Goal: Navigation & Orientation: Understand site structure

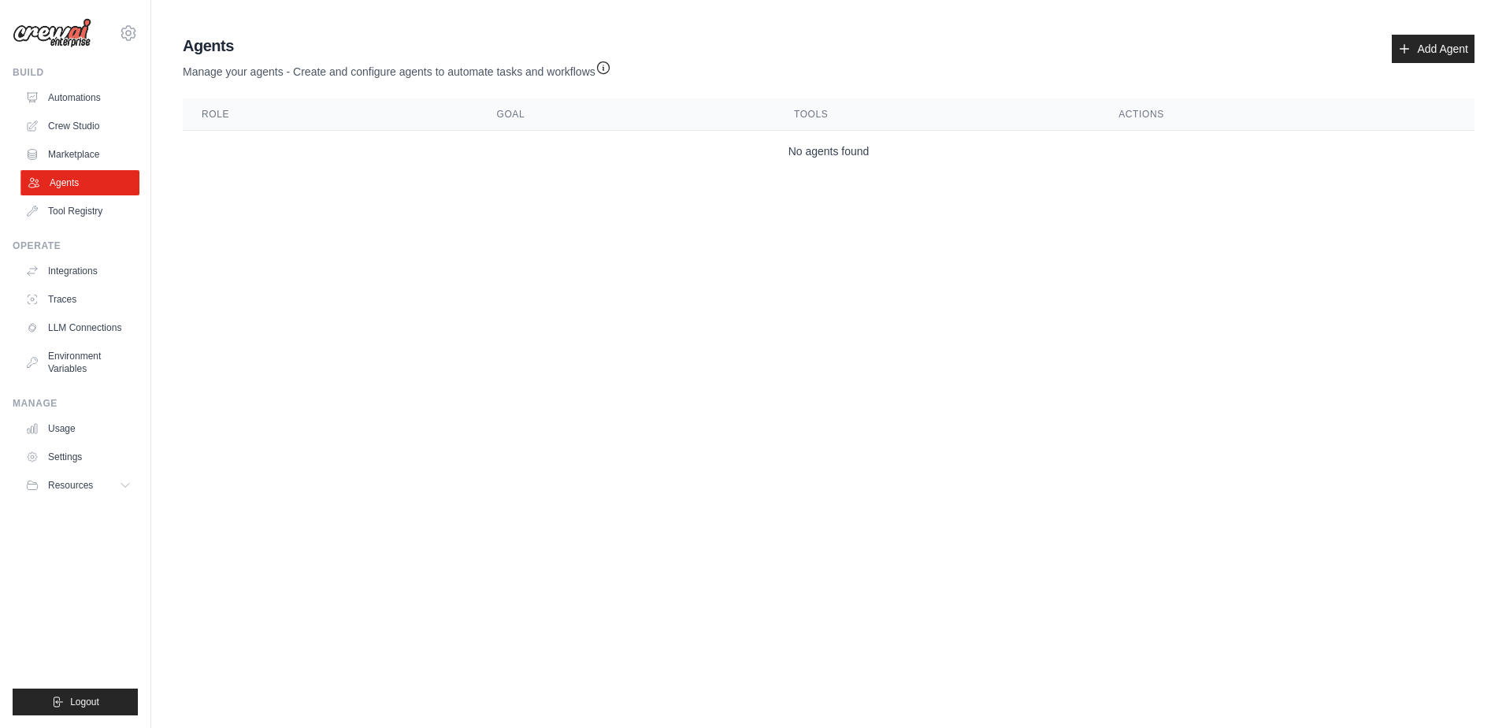
click at [65, 178] on link "Agents" at bounding box center [79, 182] width 119 height 25
click at [93, 126] on link "Crew Studio" at bounding box center [79, 125] width 119 height 25
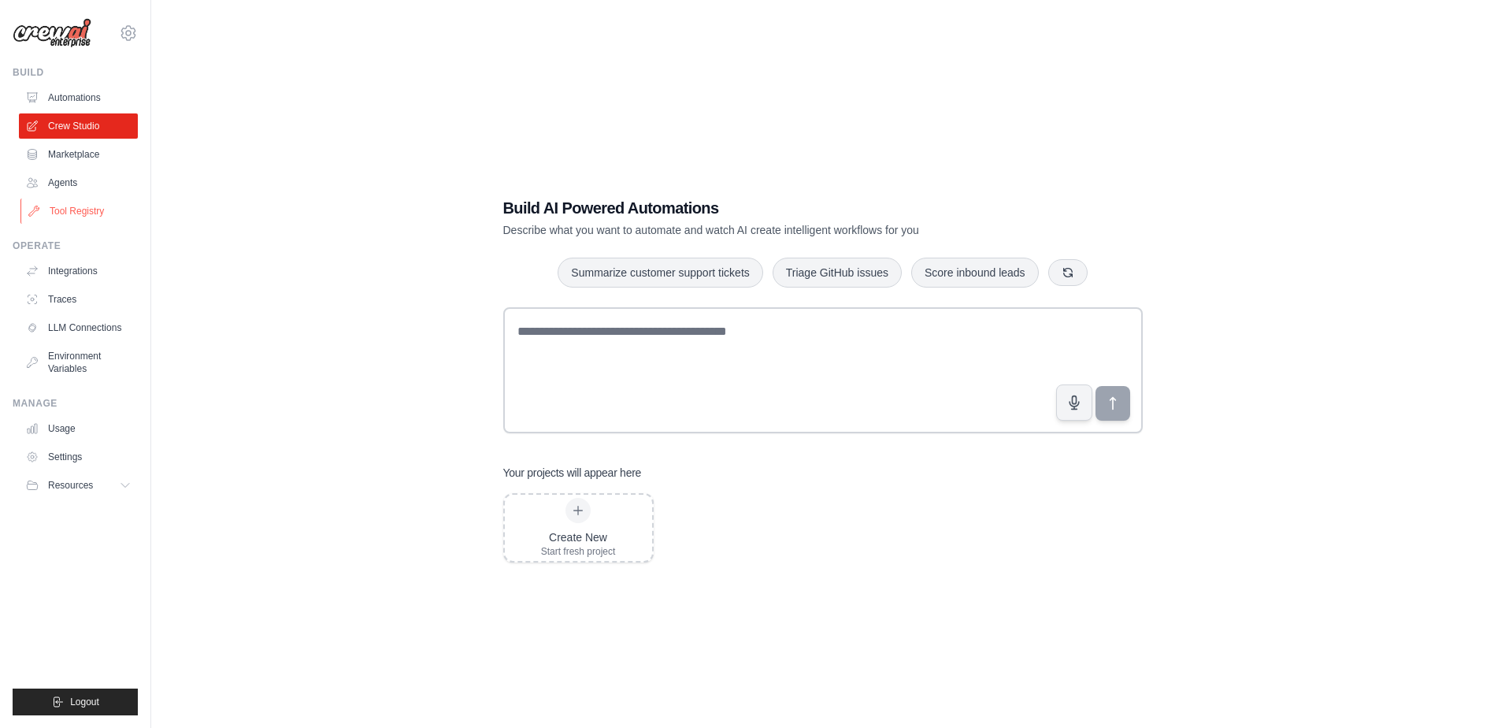
click at [92, 218] on link "Tool Registry" at bounding box center [79, 211] width 119 height 25
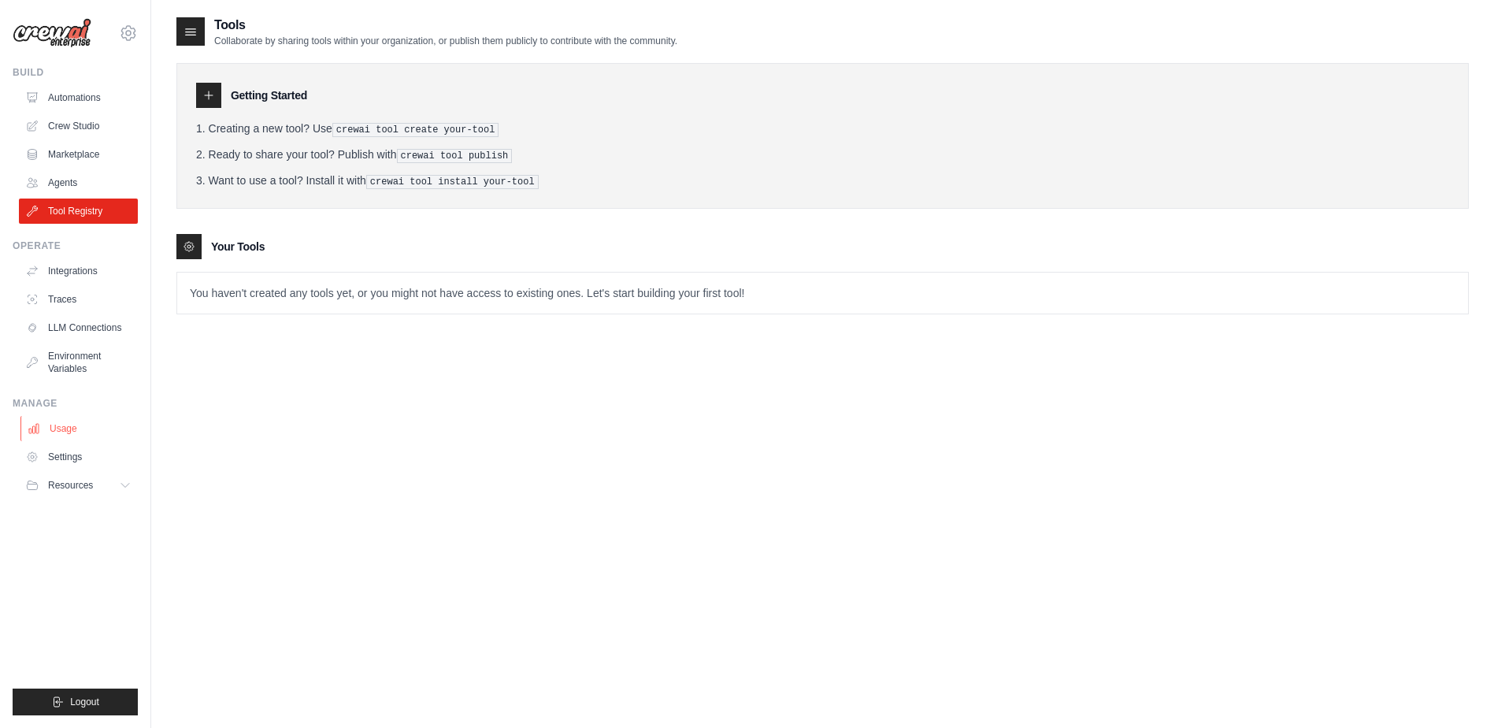
click at [57, 429] on link "Usage" at bounding box center [79, 428] width 119 height 25
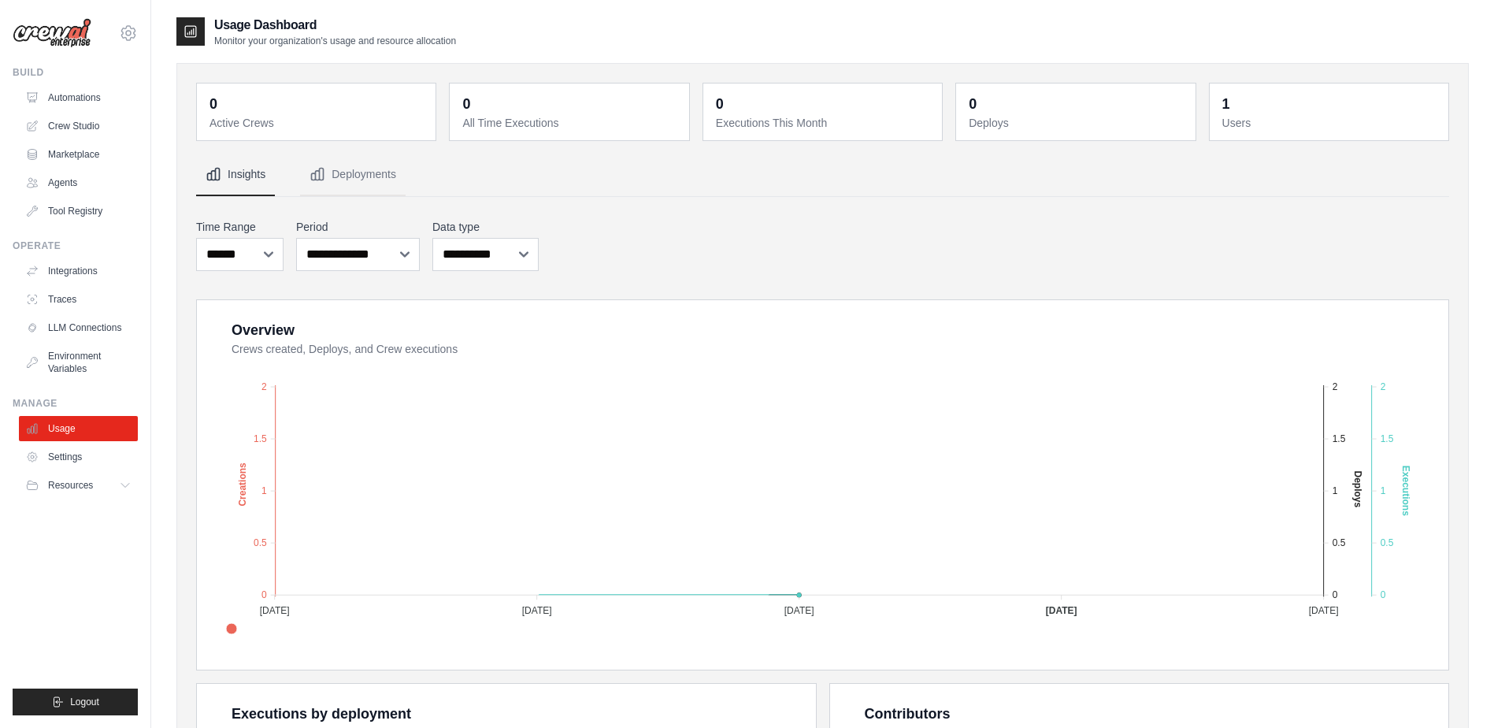
click at [82, 472] on ul "Usage Settings Resources Documentation Blog" at bounding box center [78, 457] width 119 height 82
click at [73, 485] on span "Resources" at bounding box center [72, 485] width 45 height 13
click at [76, 512] on span "Documentation" at bounding box center [88, 512] width 64 height 13
